Goal: Information Seeking & Learning: Learn about a topic

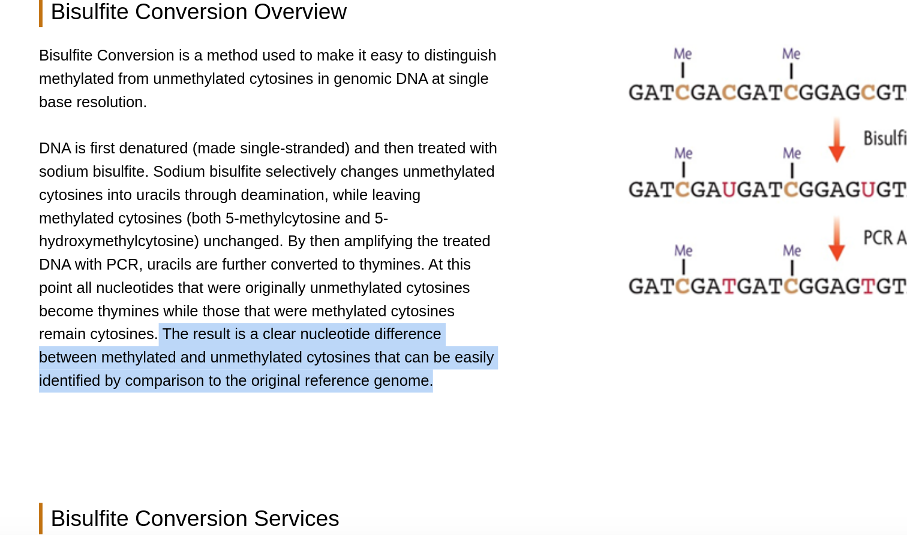
drag, startPoint x: 82, startPoint y: 174, endPoint x: 176, endPoint y: 216, distance: 102.3
click at [176, 216] on div "Bisulfite Conversion is a method used to make it easy to distinguish methylated…" at bounding box center [453, 308] width 602 height 201
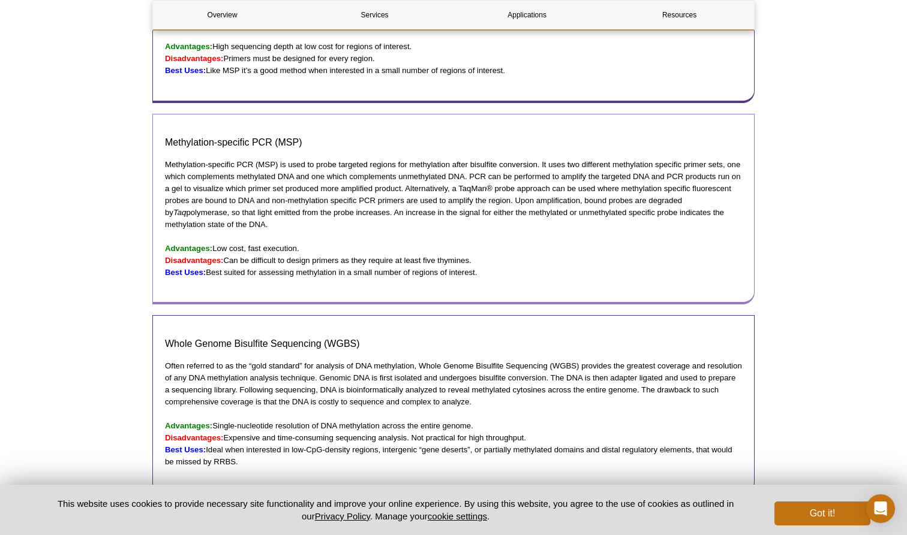
scroll to position [857, 0]
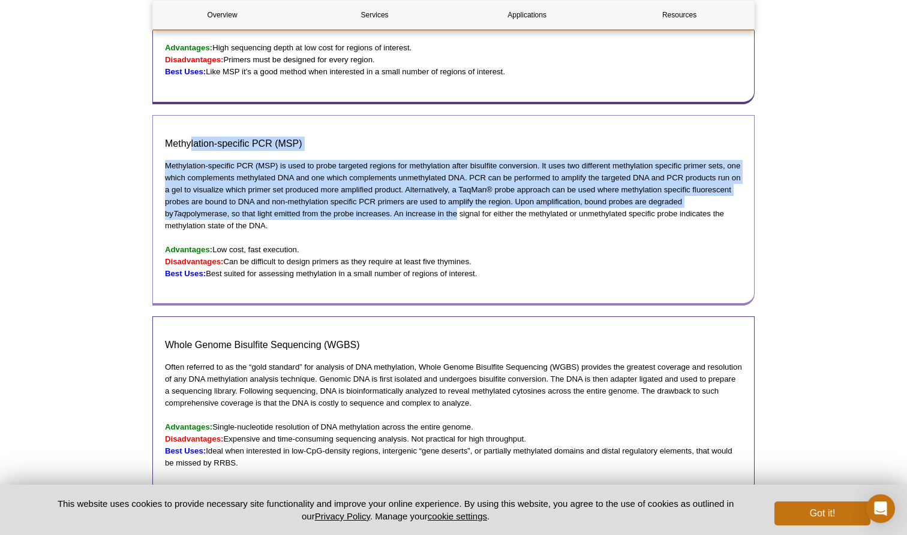
drag, startPoint x: 192, startPoint y: 133, endPoint x: 434, endPoint y: 196, distance: 250.4
click at [432, 196] on div "Methylation-specific PCR (MSP) Methylation-specific PCR (MSP) is used to probe …" at bounding box center [453, 210] width 602 height 191
click at [434, 196] on p "Methylation-specific PCR (MSP) is used to probe targeted regions for methylatio…" at bounding box center [453, 196] width 577 height 72
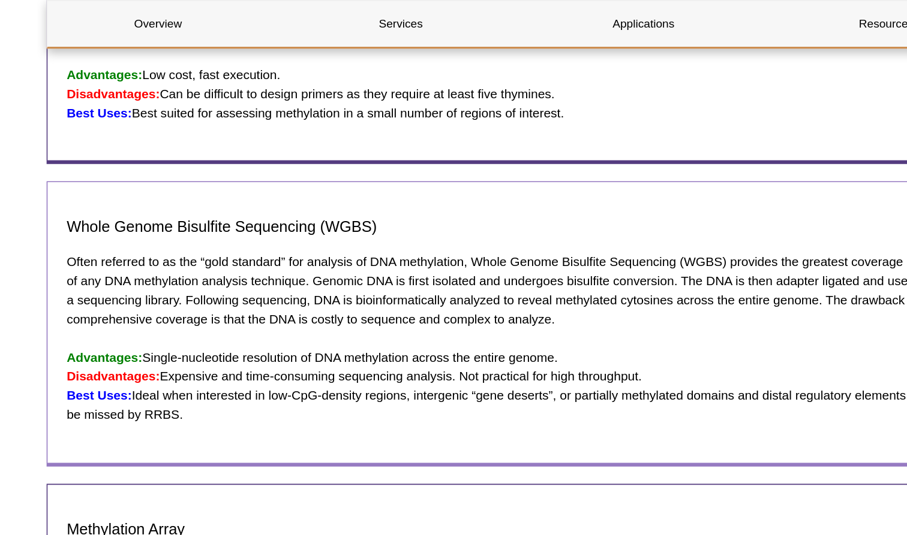
scroll to position [1060, 0]
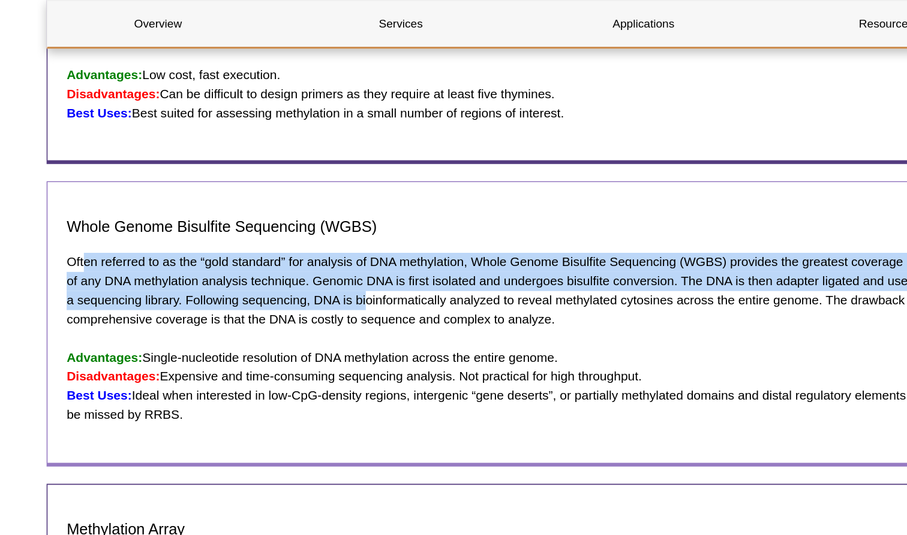
drag, startPoint x: 51, startPoint y: 150, endPoint x: 267, endPoint y: 175, distance: 217.8
click at [267, 175] on p "Often referred to as the “gold standard” for analysis of DNA methylation, Whole…" at bounding box center [453, 183] width 577 height 48
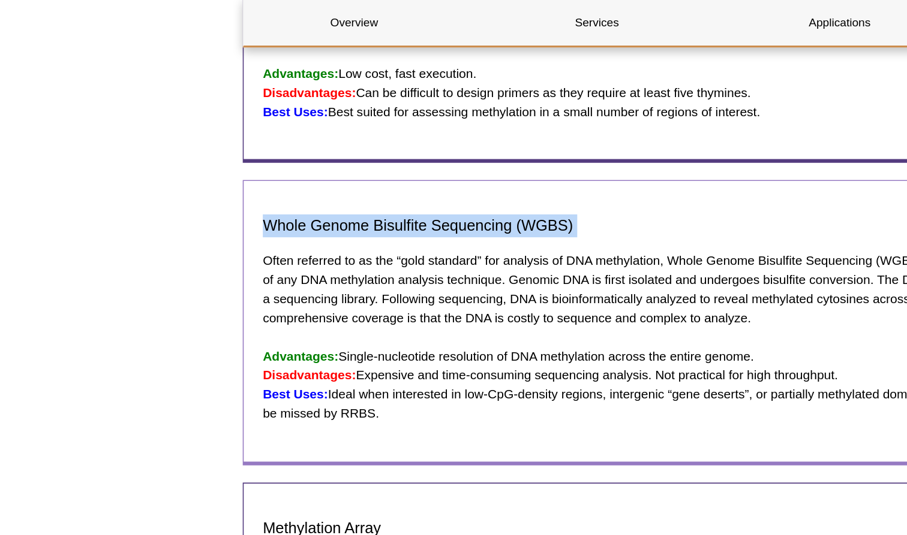
drag, startPoint x: 165, startPoint y: 130, endPoint x: 317, endPoint y: 137, distance: 151.9
click at [317, 137] on div "Whole Genome Bisulfite Sequencing (WGBS) Often referred to as the “gold standar…" at bounding box center [453, 203] width 602 height 179
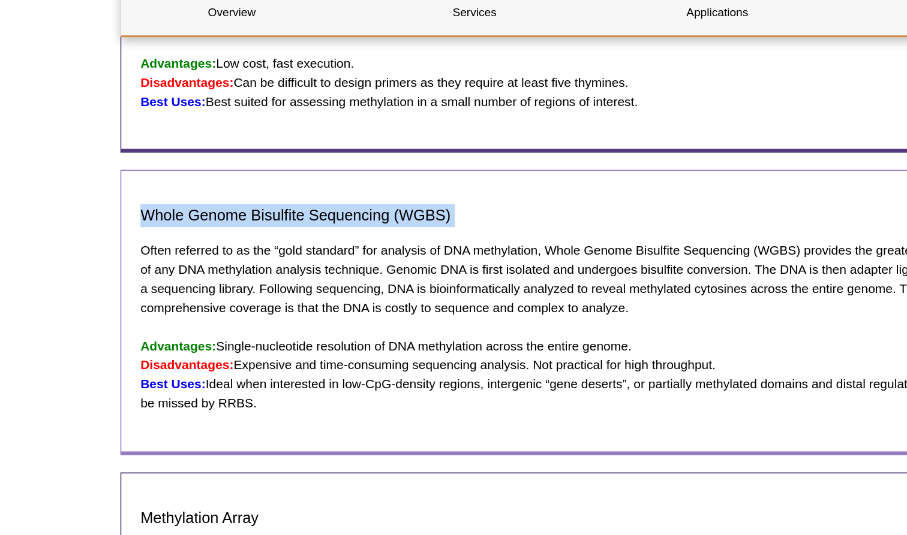
drag, startPoint x: 152, startPoint y: 217, endPoint x: 267, endPoint y: 239, distance: 117.7
click at [267, 239] on p "Advantages: Single-nucleotide resolution of DNA methylation across the entire g…" at bounding box center [453, 243] width 577 height 48
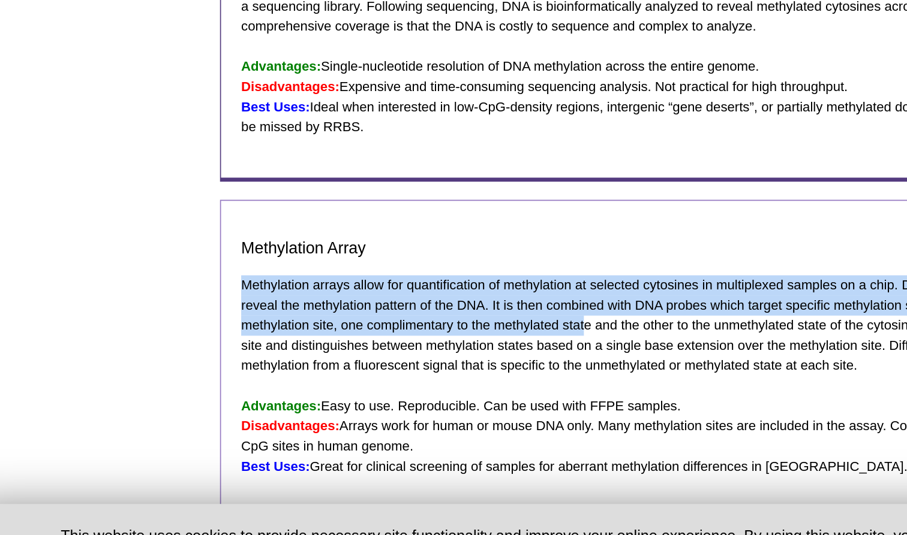
drag, startPoint x: 144, startPoint y: 158, endPoint x: 348, endPoint y: 177, distance: 204.8
click at [347, 349] on p "Methylation arrays allow for quantification of methylation at selected cytosine…" at bounding box center [453, 379] width 577 height 60
click at [348, 349] on p "Methylation arrays allow for quantification of methylation at selected cytosine…" at bounding box center [453, 379] width 577 height 60
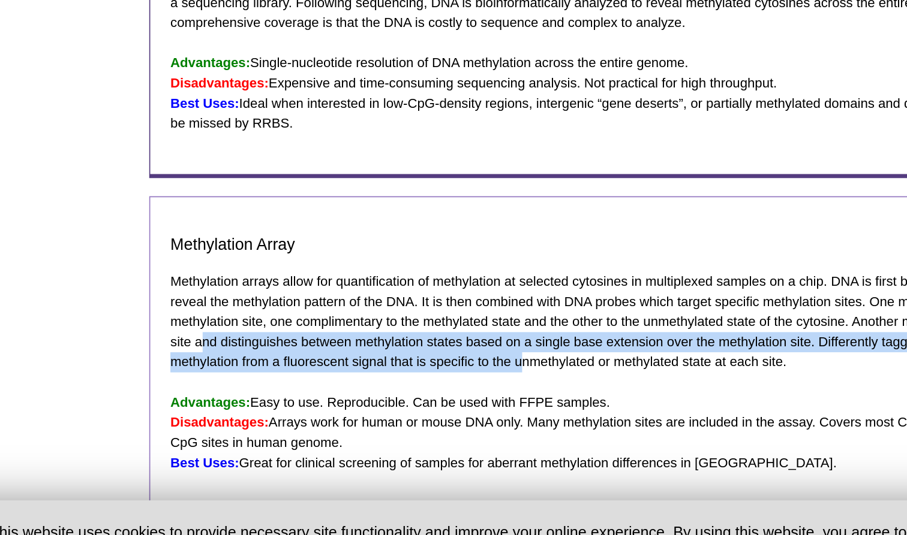
drag, startPoint x: 119, startPoint y: 191, endPoint x: 311, endPoint y: 198, distance: 191.4
click at [311, 349] on p "Methylation arrays allow for quantification of methylation at selected cytosine…" at bounding box center [453, 379] width 577 height 60
click at [287, 349] on p "Methylation arrays allow for quantification of methylation at selected cytosine…" at bounding box center [453, 379] width 577 height 60
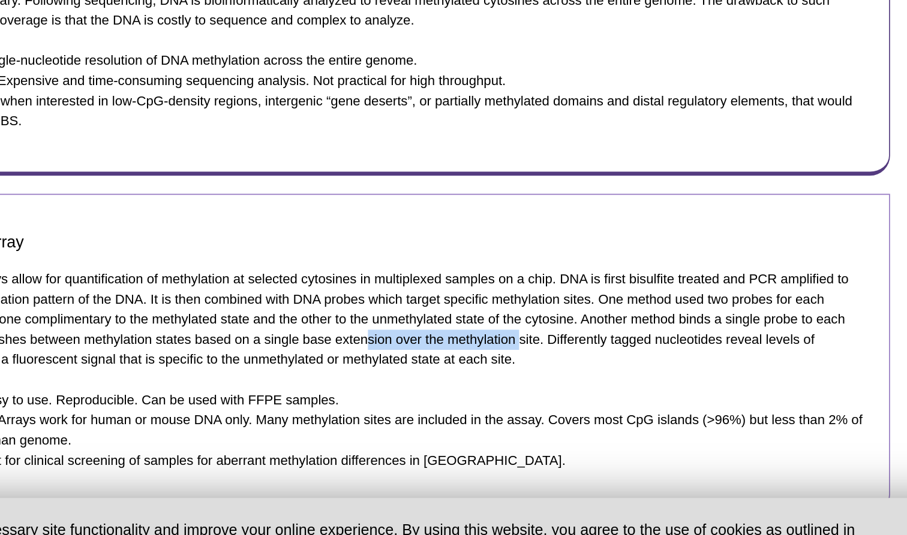
drag, startPoint x: 220, startPoint y: 191, endPoint x: 310, endPoint y: 187, distance: 90.0
click at [310, 349] on p "Methylation arrays allow for quantification of methylation at selected cytosine…" at bounding box center [453, 379] width 577 height 60
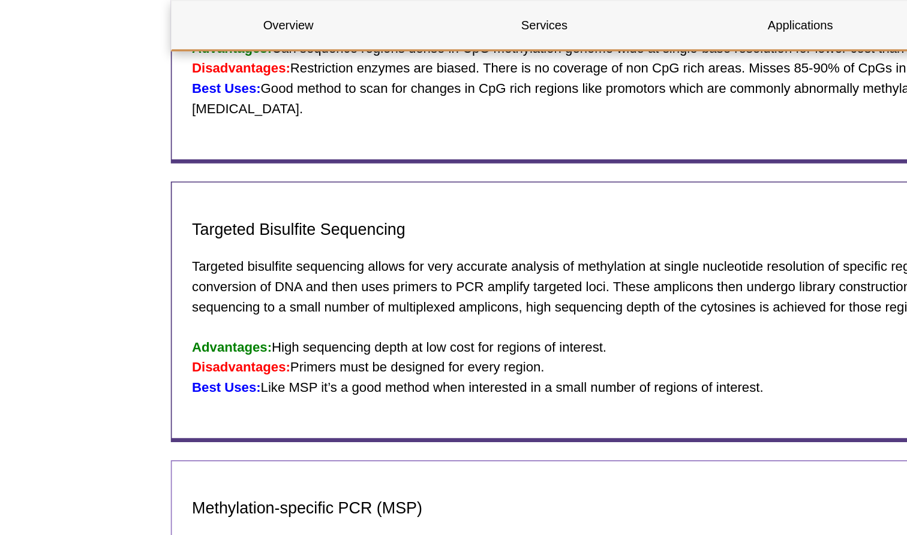
scroll to position [616, 0]
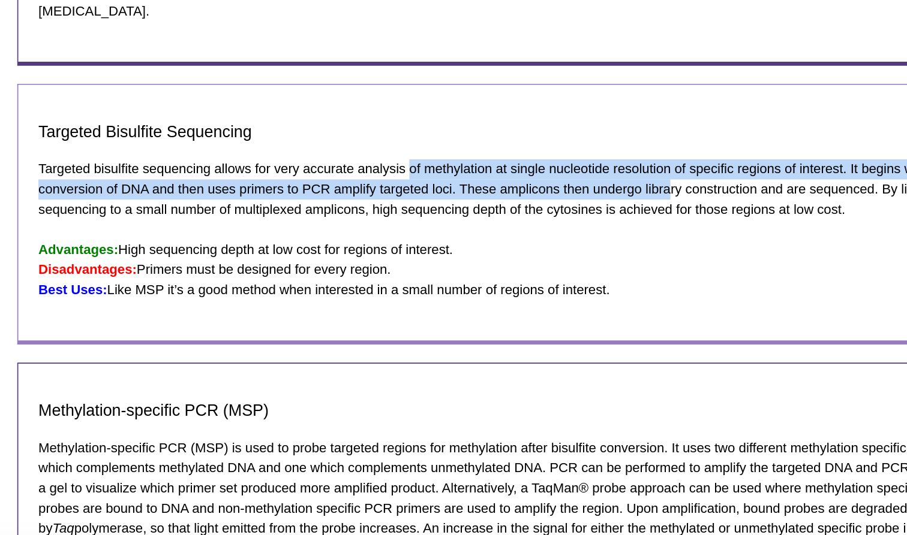
drag, startPoint x: 245, startPoint y: 88, endPoint x: 398, endPoint y: 100, distance: 153.4
click at [398, 236] on p "Targeted bisulfite sequencing allows for very accurate analysis of methylation …" at bounding box center [453, 254] width 577 height 36
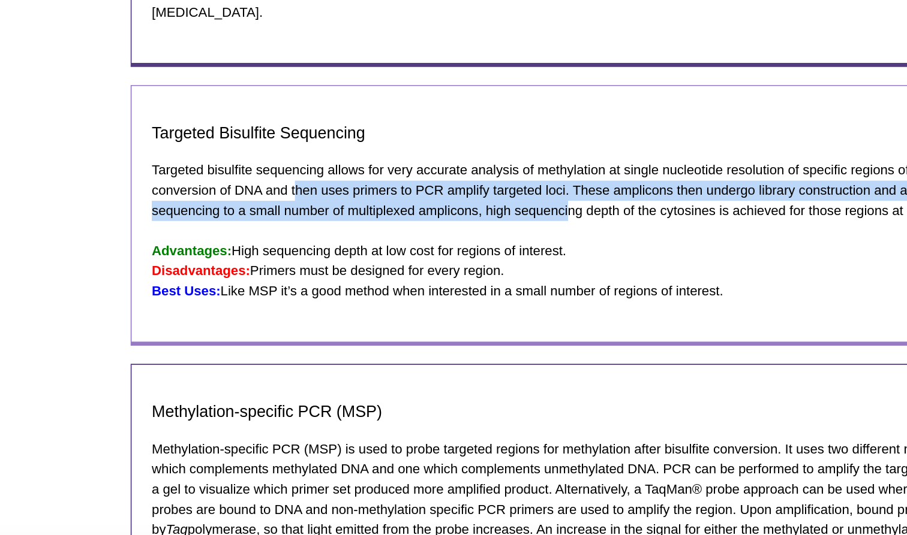
drag, startPoint x: 175, startPoint y: 100, endPoint x: 339, endPoint y: 113, distance: 164.2
click at [339, 236] on p "Targeted bisulfite sequencing allows for very accurate analysis of methylation …" at bounding box center [453, 254] width 577 height 36
drag, startPoint x: 207, startPoint y: 104, endPoint x: 433, endPoint y: 109, distance: 226.1
click at [433, 236] on p "Targeted bisulfite sequencing allows for very accurate analysis of methylation …" at bounding box center [453, 254] width 577 height 36
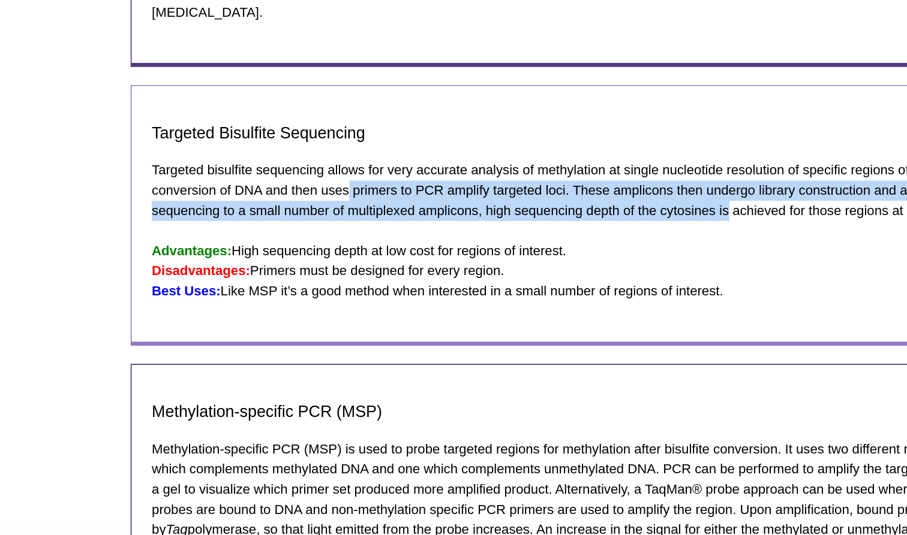
click at [433, 236] on p "Targeted bisulfite sequencing allows for very accurate analysis of methylation …" at bounding box center [453, 254] width 577 height 36
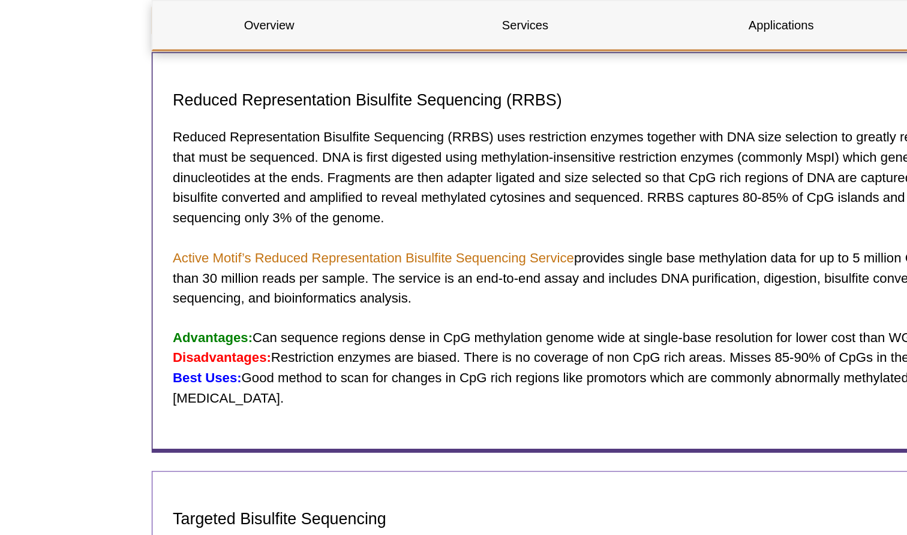
scroll to position [498, 0]
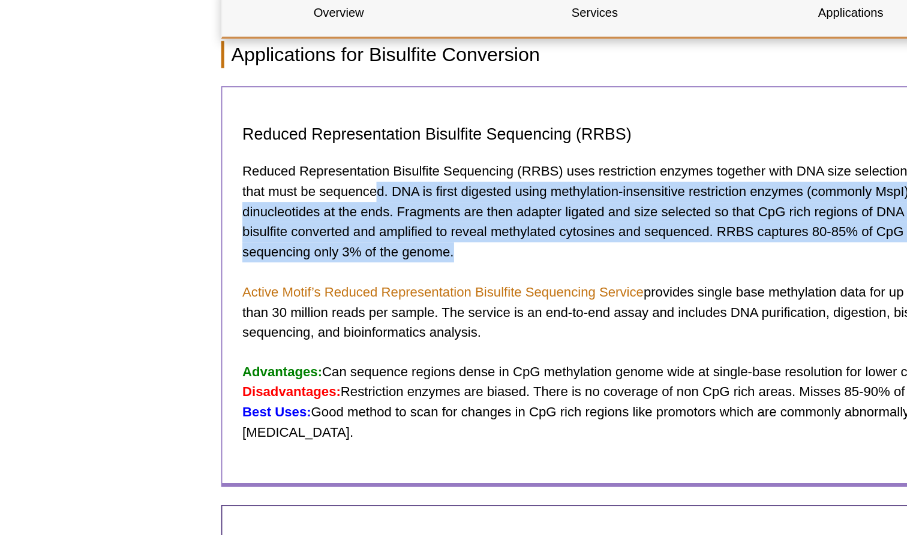
drag, startPoint x: 224, startPoint y: 111, endPoint x: 284, endPoint y: 146, distance: 69.3
click at [284, 146] on p "Reduced Representation Bisulfite Sequencing (RRBS) uses restriction enzymes tog…" at bounding box center [453, 134] width 577 height 60
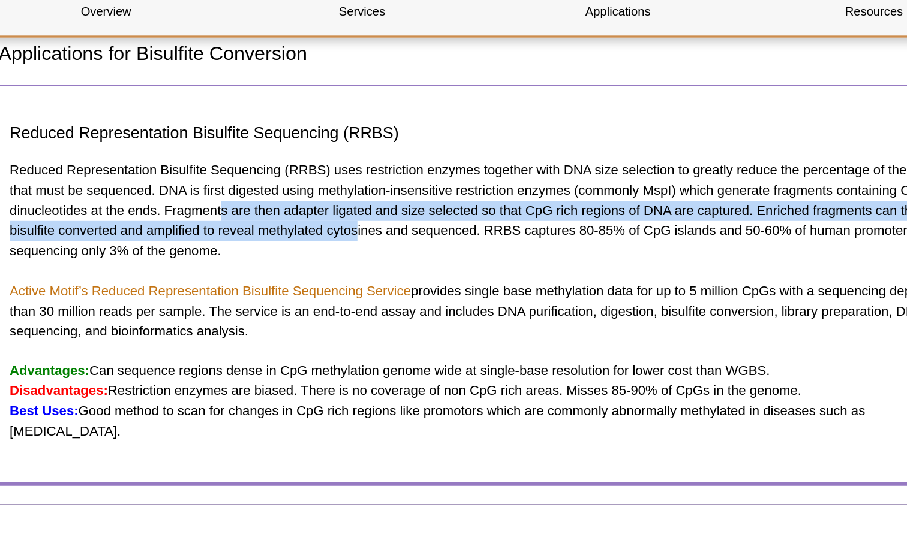
drag, startPoint x: 133, startPoint y: 122, endPoint x: 213, endPoint y: 134, distance: 81.2
click at [213, 134] on p "Reduced Representation Bisulfite Sequencing (RRBS) uses restriction enzymes tog…" at bounding box center [453, 134] width 577 height 60
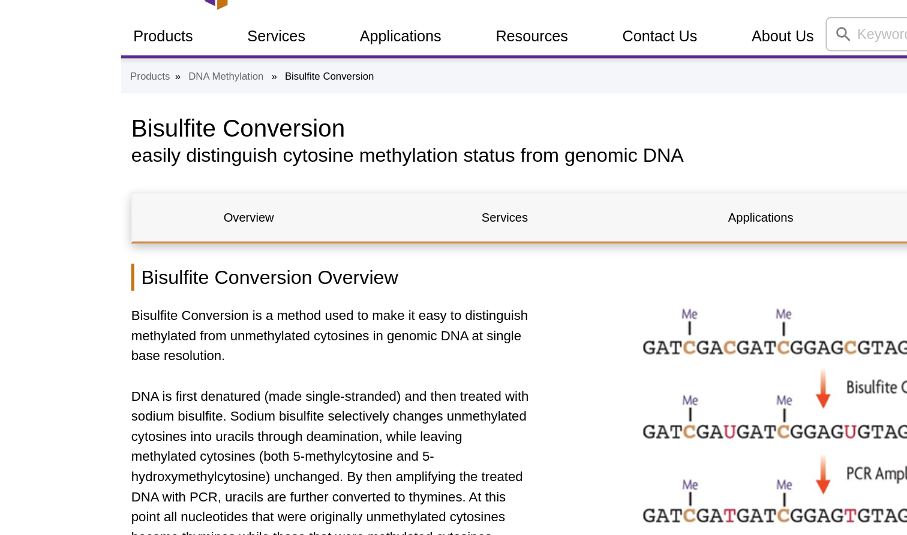
scroll to position [0, 0]
